Goal: Complete application form

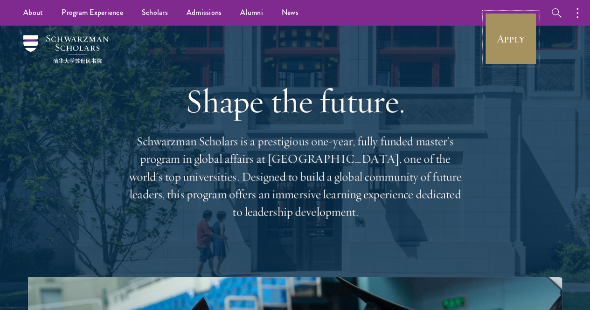
click at [506, 40] on link "Apply" at bounding box center [511, 39] width 52 height 52
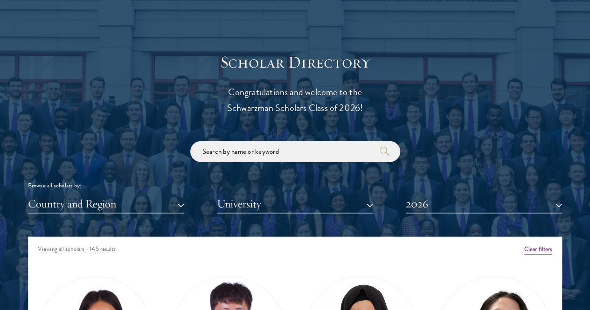
scroll to position [1073, 0]
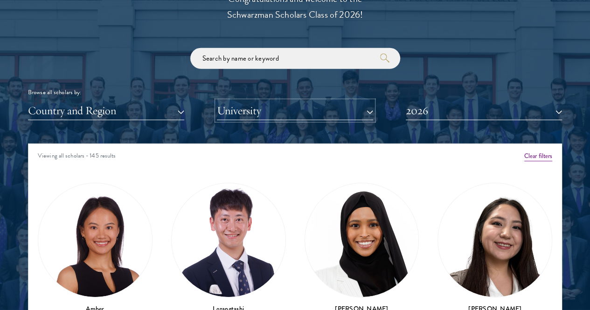
click at [262, 101] on button "University" at bounding box center [295, 110] width 156 height 19
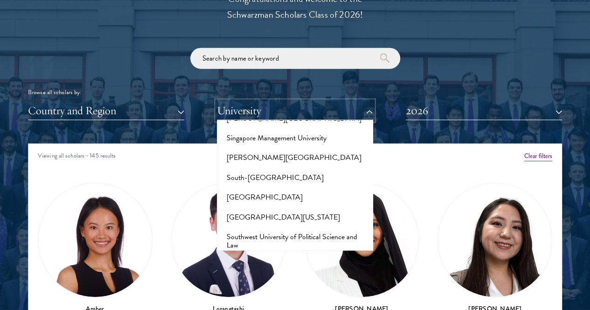
scroll to position [5465, 0]
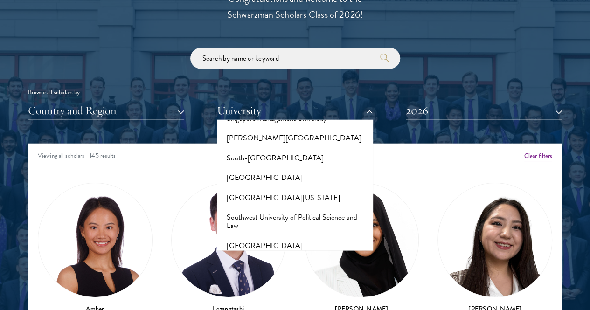
click at [274, 276] on button "[GEOGRAPHIC_DATA]" at bounding box center [295, 286] width 151 height 20
